Goal: Feedback & Contribution: Leave review/rating

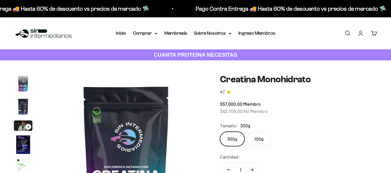
type input "Customer"
type input "[EMAIL_ADDRESS][DOMAIN_NAME]"
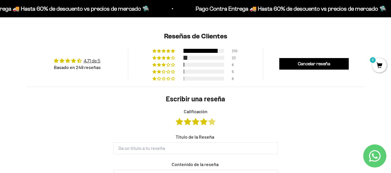
click at [212, 120] on link "Calificación" at bounding box center [211, 122] width 7 height 6
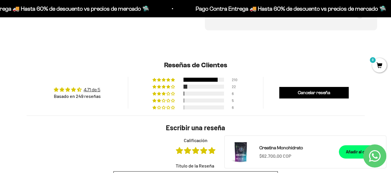
scroll to position [455, 0]
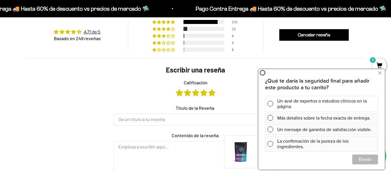
click at [272, 105] on span at bounding box center [271, 104] width 6 height 6
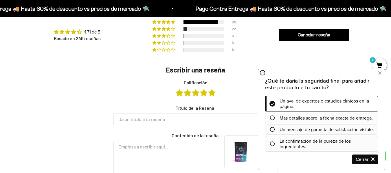
click at [272, 144] on icon at bounding box center [272, 144] width 5 height 5
click at [273, 144] on icon at bounding box center [272, 144] width 5 height 5
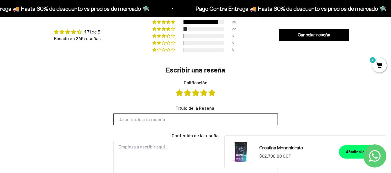
click at [123, 119] on input "Título de la Reseña" at bounding box center [195, 120] width 164 height 12
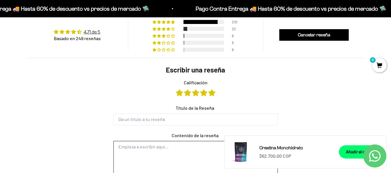
click at [128, 150] on textarea "Contenido de la reseña" at bounding box center [195, 160] width 164 height 38
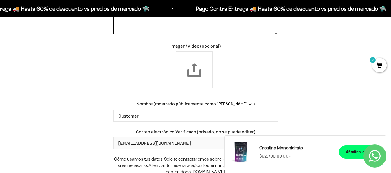
scroll to position [658, 0]
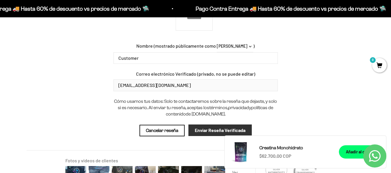
type textarea "Recibi el producto sin demora. Gracias"
click at [210, 132] on input "Enviar Reseña Verificada" at bounding box center [219, 131] width 63 height 12
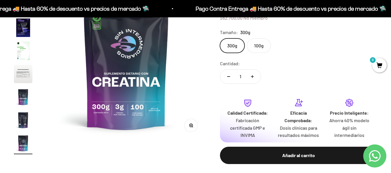
scroll to position [0, 0]
